Goal: Task Accomplishment & Management: Manage account settings

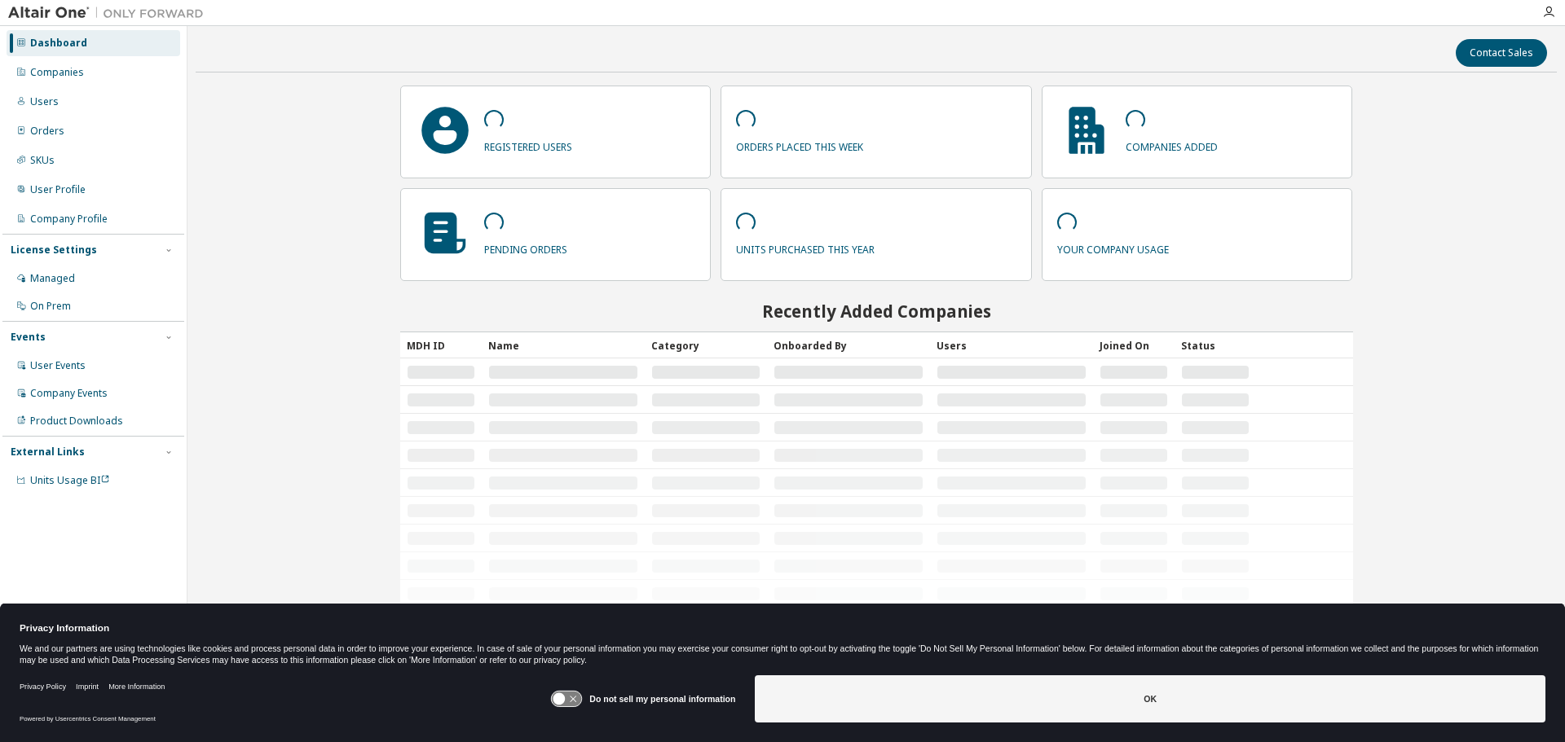
click at [71, 67] on div "Companies" at bounding box center [57, 72] width 54 height 13
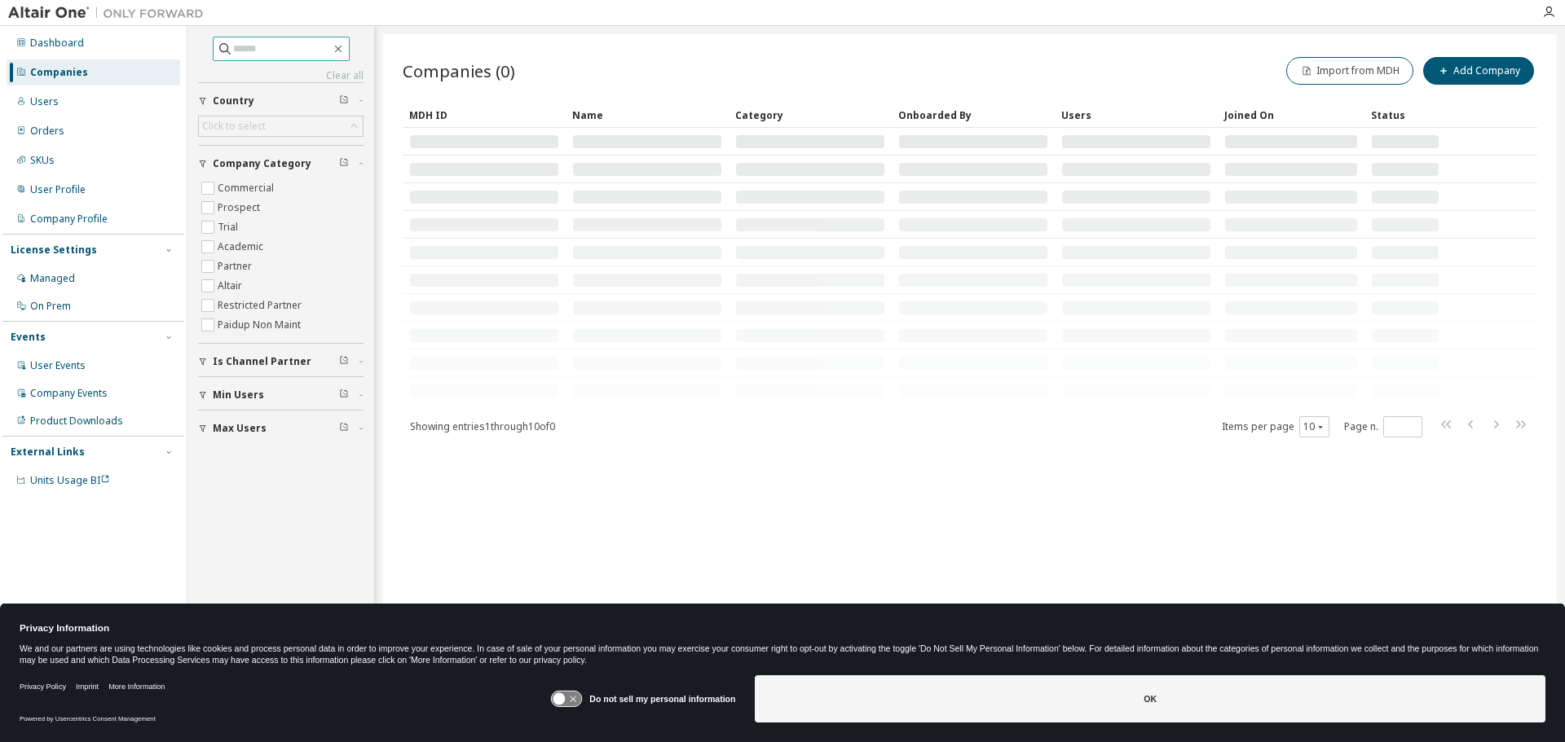
click at [273, 46] on input "text" at bounding box center [282, 49] width 98 height 16
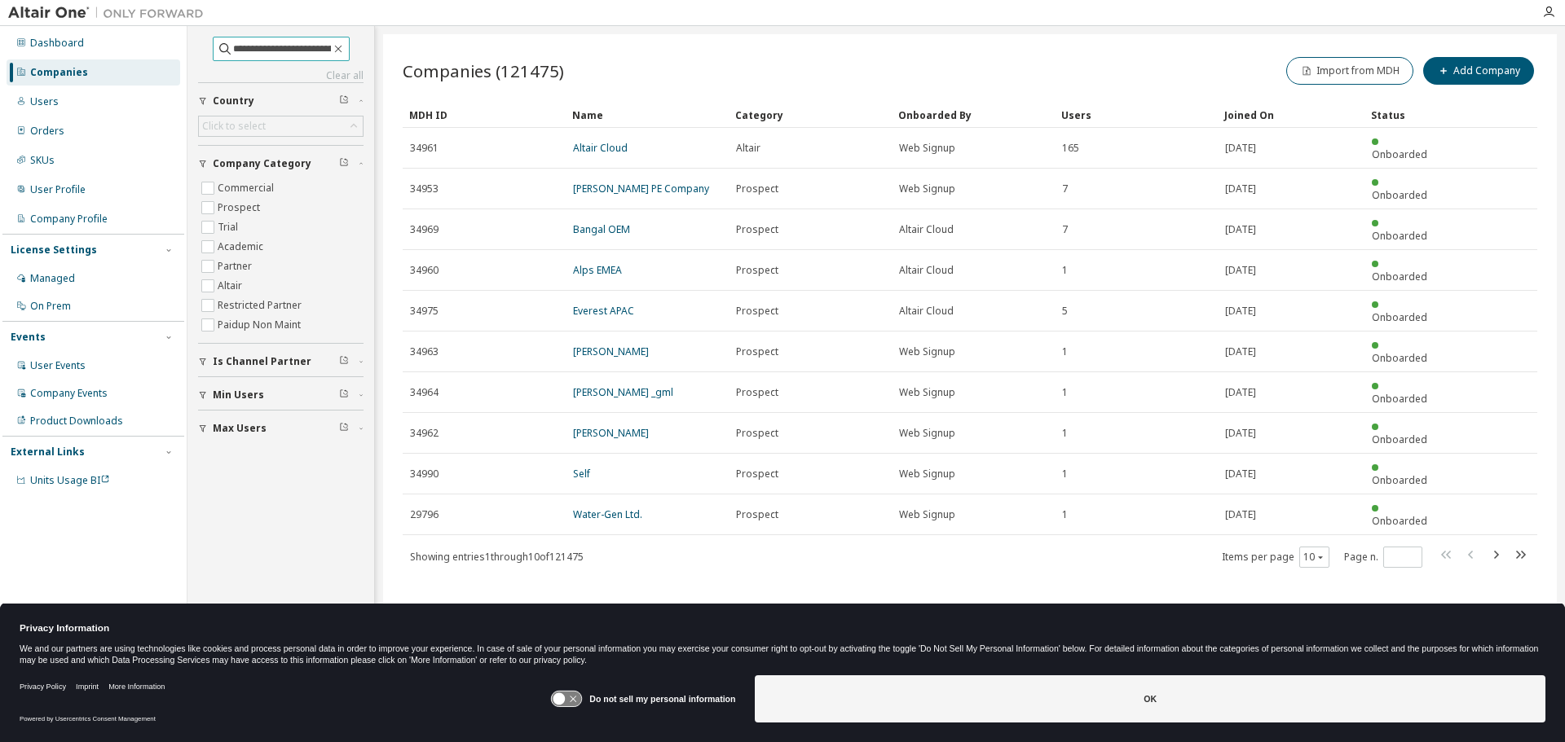
scroll to position [0, 10]
type input "**********"
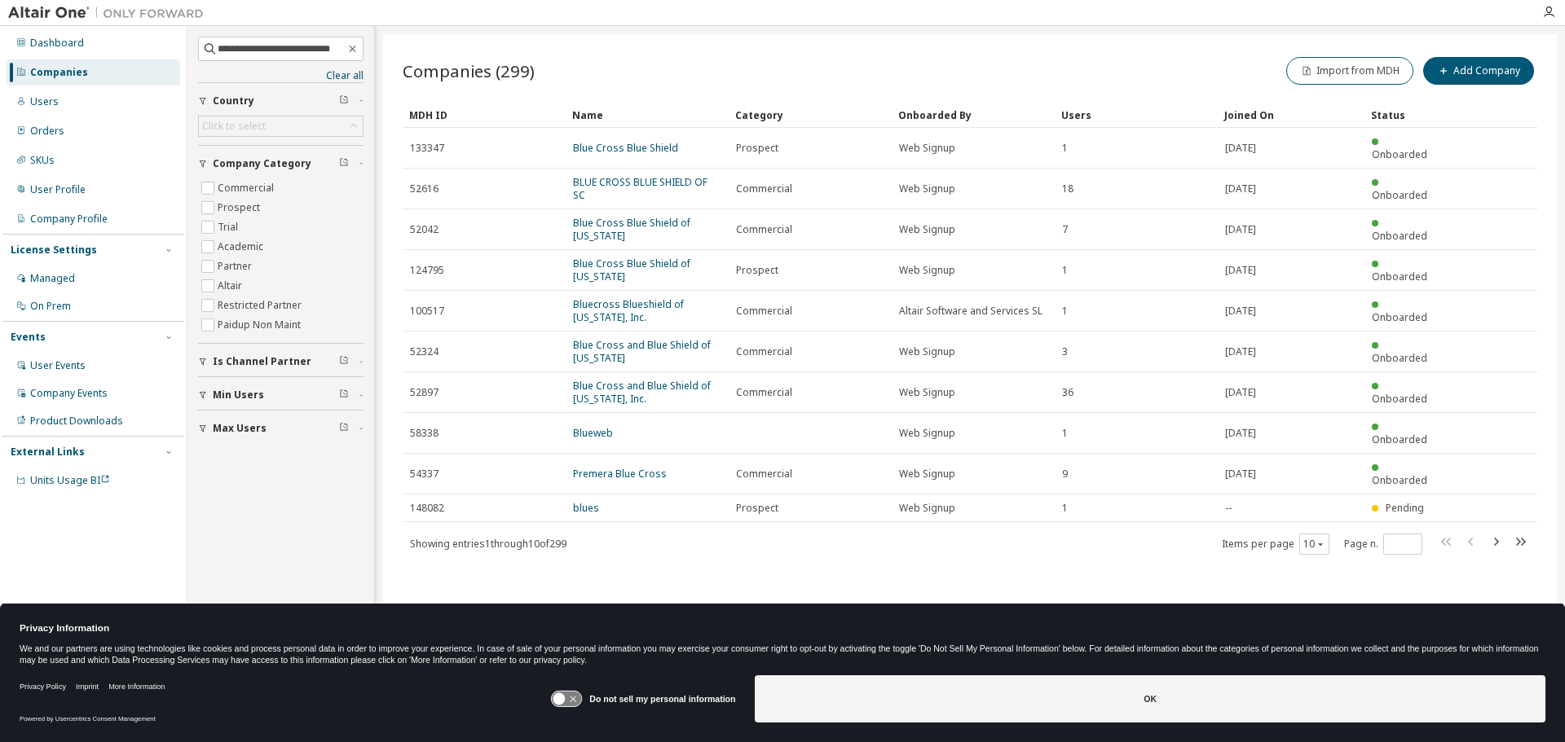
click at [622, 175] on link "BLUE CROSS BLUE SHIELD OF SC" at bounding box center [640, 188] width 134 height 27
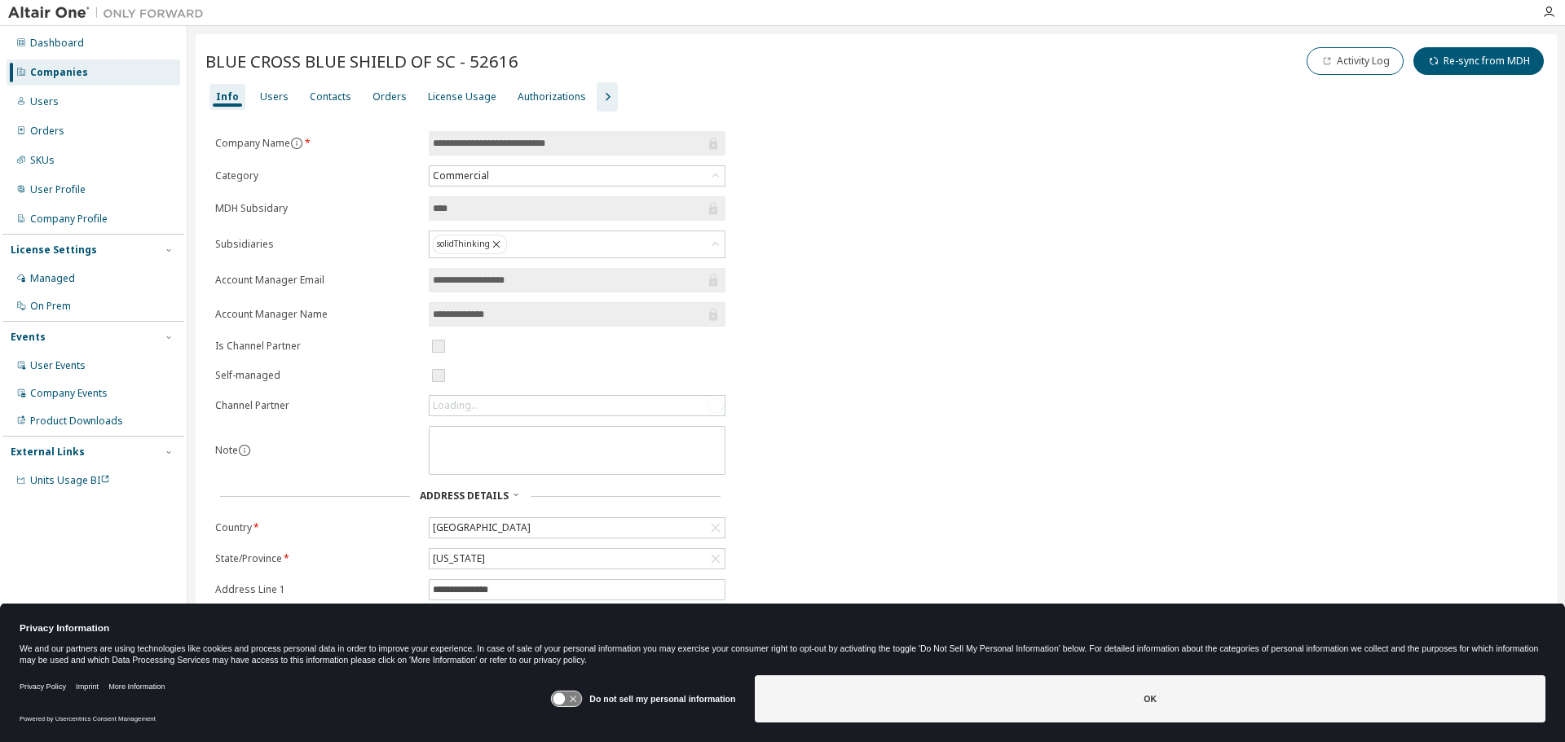
click at [253, 102] on div "Users" at bounding box center [274, 97] width 42 height 26
